Goal: Find specific page/section: Find specific page/section

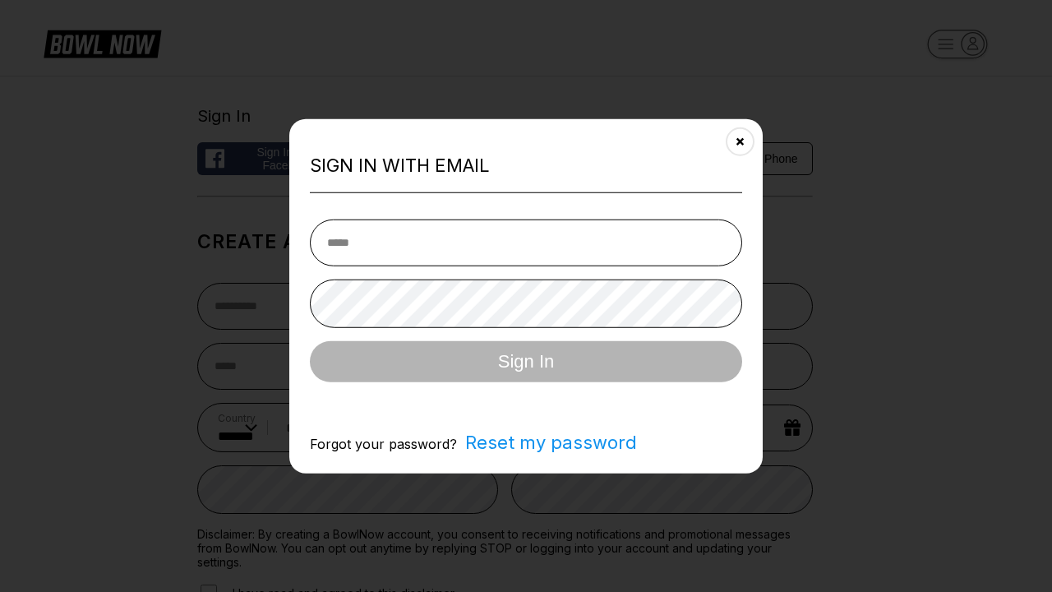
select select "**"
type input "**********"
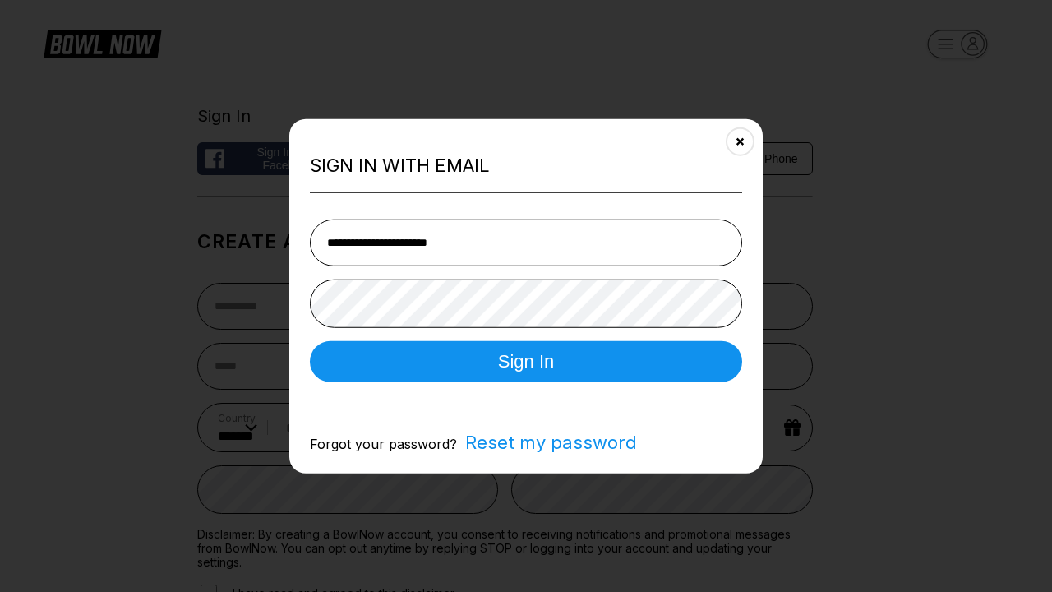
click at [526, 362] on button "Sign In" at bounding box center [526, 360] width 432 height 41
